Goal: Task Accomplishment & Management: Complete application form

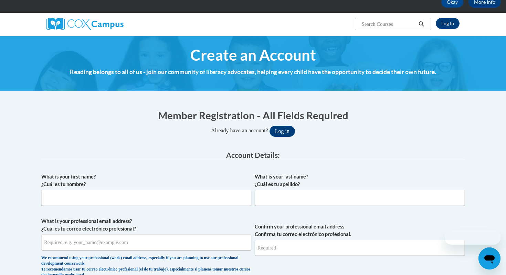
scroll to position [50, 0]
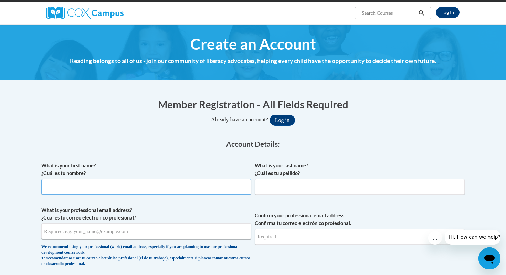
click at [205, 189] on input "What is your first name? ¿Cuál es tu nombre?" at bounding box center [146, 187] width 210 height 16
type input "Victoria"
type input "Gray"
type input "[EMAIL_ADDRESS][DOMAIN_NAME]"
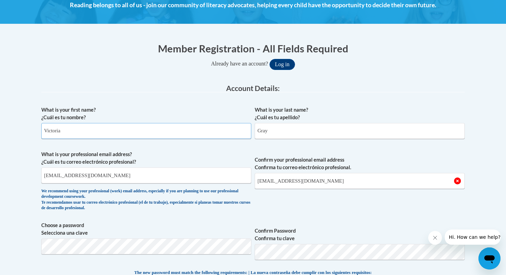
scroll to position [120, 0]
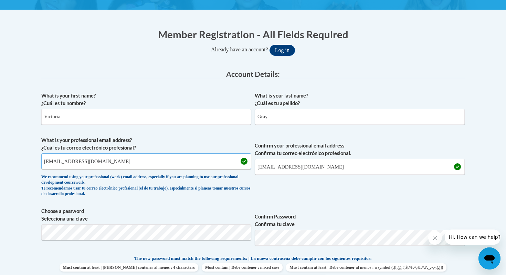
click at [200, 167] on input "[EMAIL_ADDRESS][DOMAIN_NAME]" at bounding box center [146, 161] width 210 height 16
click at [337, 165] on input "[EMAIL_ADDRESS][DOMAIN_NAME]" at bounding box center [360, 167] width 210 height 16
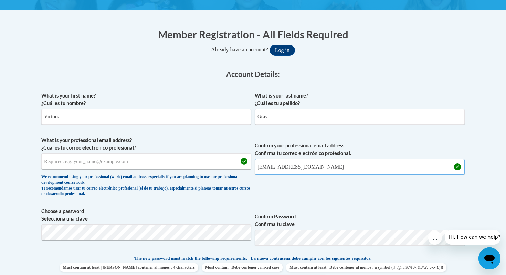
click at [337, 165] on input "[EMAIL_ADDRESS][DOMAIN_NAME]" at bounding box center [360, 167] width 210 height 16
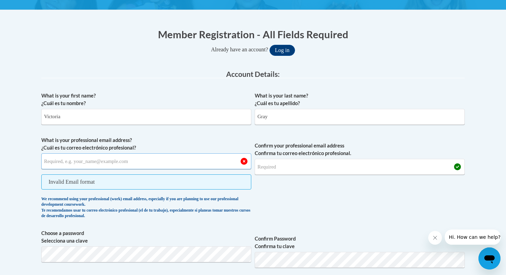
click at [153, 159] on input "What is your professional email address? ¿Cuál es tu correo electrónico profesi…" at bounding box center [146, 161] width 210 height 16
type input "[EMAIL_ADDRESS][DOMAIN_NAME]"
click at [301, 160] on input "Confirm your professional email address Confirma tu correo electrónico profesio…" at bounding box center [360, 167] width 210 height 16
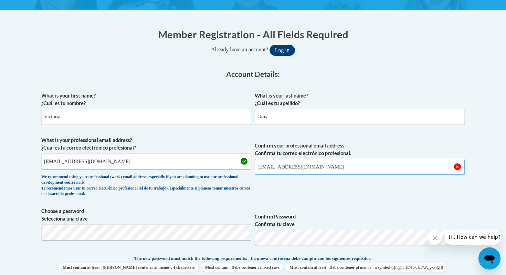
type input "[EMAIL_ADDRESS][DOMAIN_NAME]"
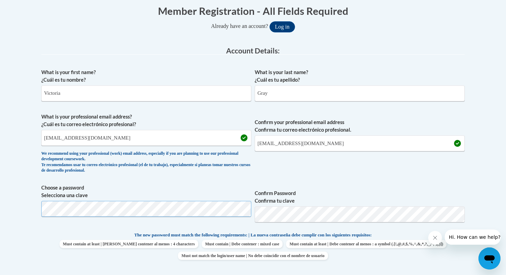
scroll to position [153, 0]
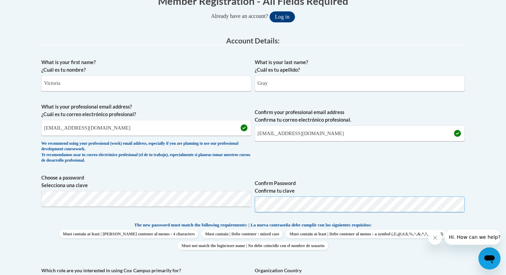
click at [270, 11] on button "Log in" at bounding box center [282, 16] width 25 height 11
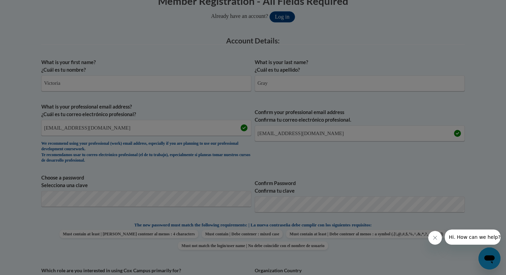
scroll to position [178, 0]
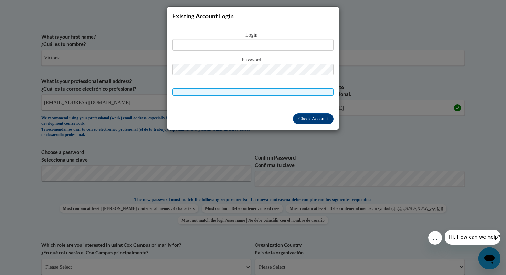
click at [265, 140] on div "Existing Account Login Login Password" at bounding box center [253, 137] width 506 height 275
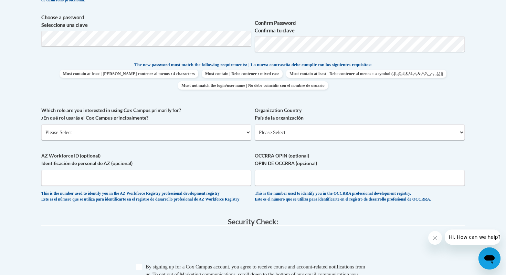
scroll to position [341, 0]
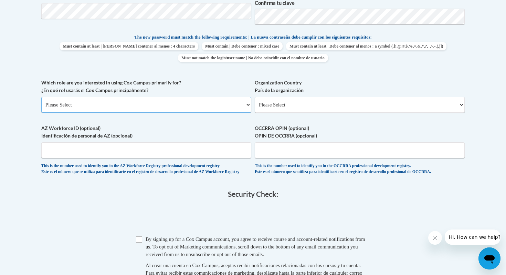
click at [218, 101] on select "Please Select College/University | Colegio/Universidad Community/Nonprofit Part…" at bounding box center [146, 105] width 210 height 16
select select "5a18ea06-2b54-4451-96f2-d152daf9eac5"
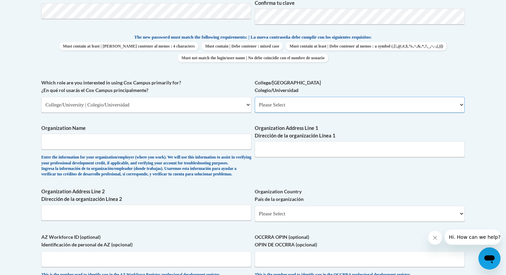
click at [276, 108] on select "Please Select College/University Staff | Empleado universitario College/Univers…" at bounding box center [360, 105] width 210 height 16
select select "99b32b07-cffc-426c-8bf6-0cd77760d84b"
click at [196, 137] on input "Organization Name" at bounding box center [146, 142] width 210 height 16
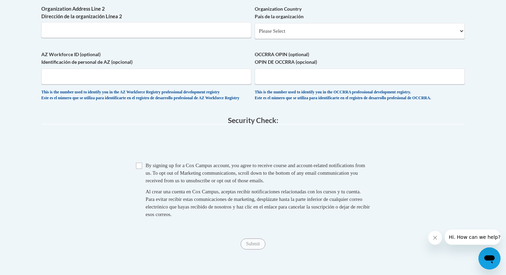
scroll to position [536, 0]
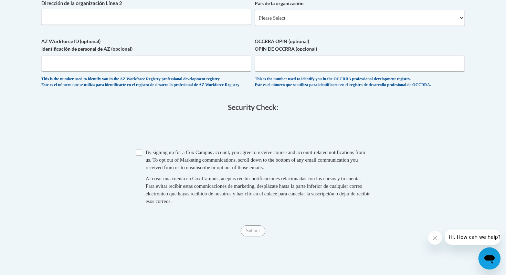
type input "[US_STATE][GEOGRAPHIC_DATA]"
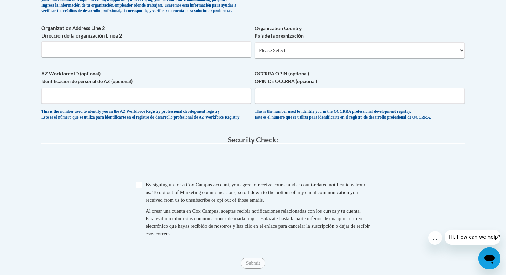
scroll to position [497, 0]
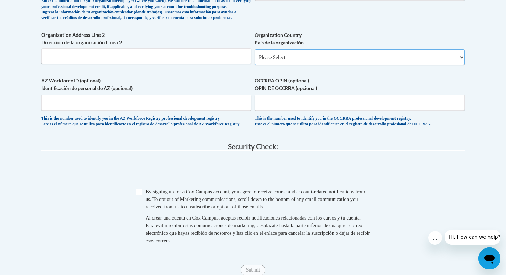
click at [278, 65] on select "Please Select [GEOGRAPHIC_DATA] | [GEOGRAPHIC_DATA] Outside of [GEOGRAPHIC_DATA…" at bounding box center [360, 57] width 210 height 16
select select "ad49bcad-a171-4b2e-b99c-48b446064914"
select select
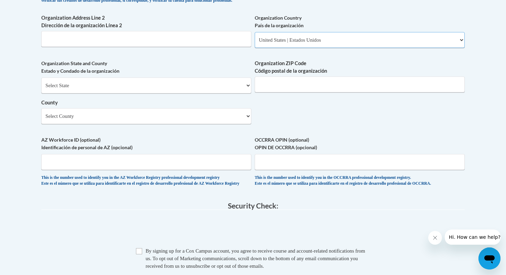
scroll to position [527, 0]
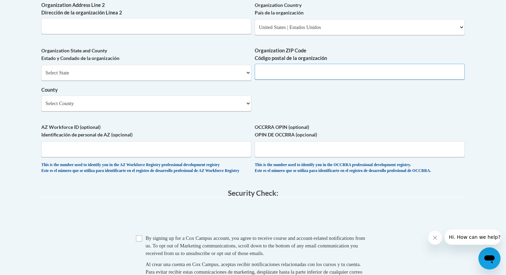
click at [283, 80] on input "Organization ZIP Code Código postal de la organización" at bounding box center [360, 72] width 210 height 16
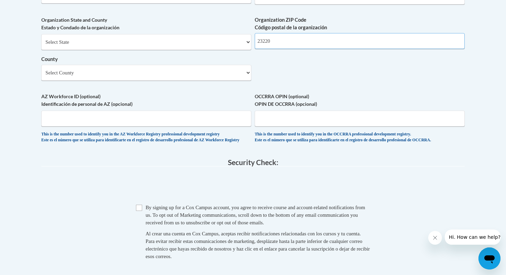
scroll to position [563, 0]
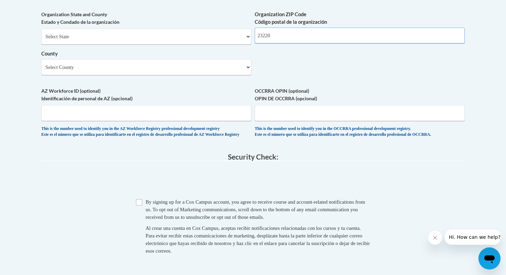
type input "23220"
click at [170, 44] on select "Select State [US_STATE] [US_STATE] [US_STATE] [US_STATE] [US_STATE] [US_STATE] …" at bounding box center [146, 37] width 210 height 16
select select "[US_STATE]"
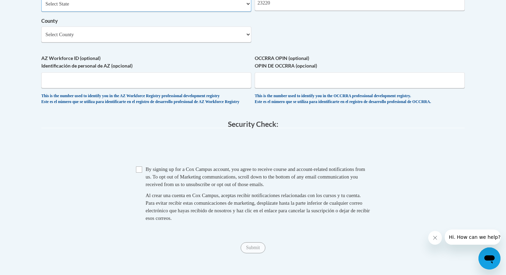
scroll to position [607, 0]
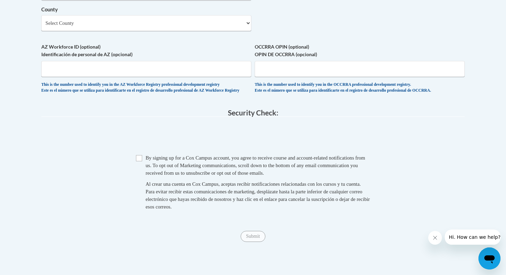
click at [143, 175] on span "Checkbox By signing up for a [PERSON_NAME] Campus account, you agree to receive…" at bounding box center [253, 185] width 234 height 63
click at [141, 161] on input "Checkbox" at bounding box center [139, 158] width 6 height 6
checkbox input "true"
click at [244, 242] on input "Submit" at bounding box center [253, 236] width 25 height 11
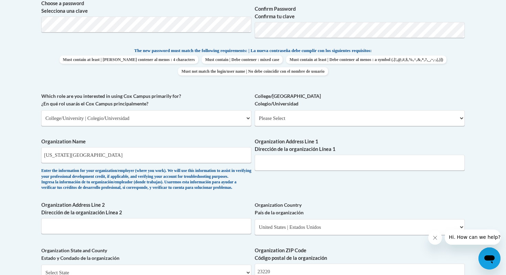
scroll to position [321, 0]
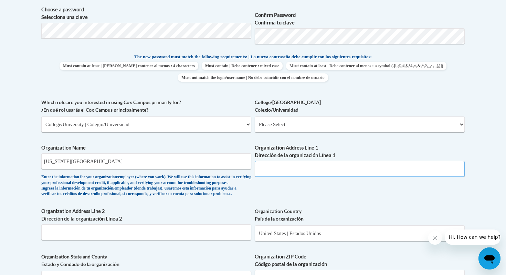
click at [294, 165] on input "Organization Address Line 1 Dirección de la organización Línea 1" at bounding box center [360, 169] width 210 height 16
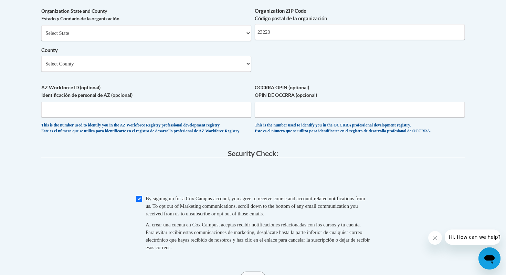
scroll to position [546, 0]
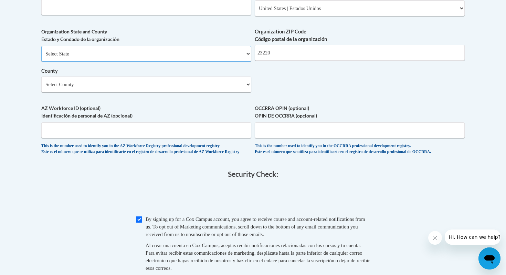
click at [250, 62] on select "Select State [US_STATE] [US_STATE] [US_STATE] [US_STATE] [US_STATE] [US_STATE] …" at bounding box center [146, 54] width 210 height 16
click at [225, 75] on label "County" at bounding box center [146, 71] width 210 height 8
click at [225, 80] on select "Select County [GEOGRAPHIC_DATA] [GEOGRAPHIC_DATA] [GEOGRAPHIC_DATA] [GEOGRAPHIC…" at bounding box center [146, 84] width 210 height 16
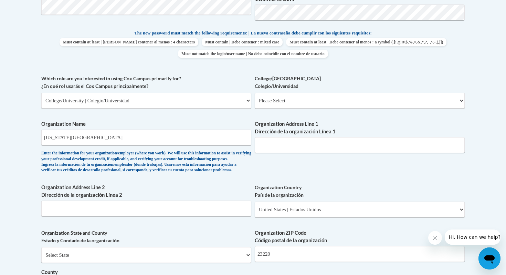
scroll to position [339, 0]
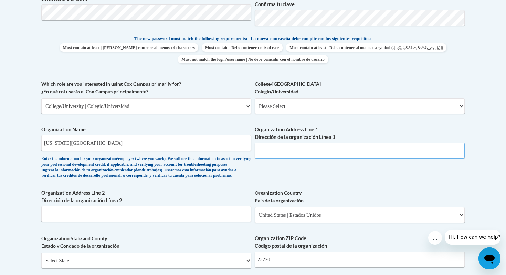
click at [298, 153] on input "Organization Address Line 1 Dirección de la organización Línea 1" at bounding box center [360, 151] width 210 height 16
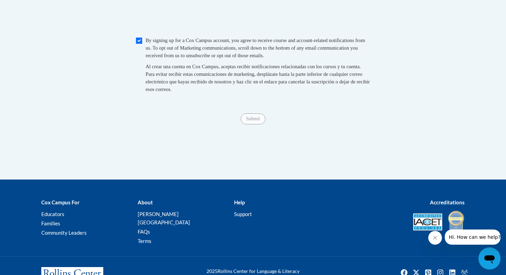
scroll to position [719, 0]
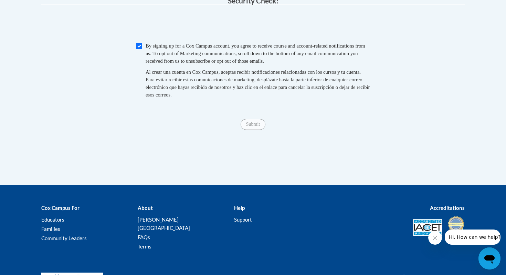
type input "1427 w [GEOGRAPHIC_DATA]"
click at [255, 130] on input "Submit" at bounding box center [253, 124] width 25 height 11
